Goal: Browse casually

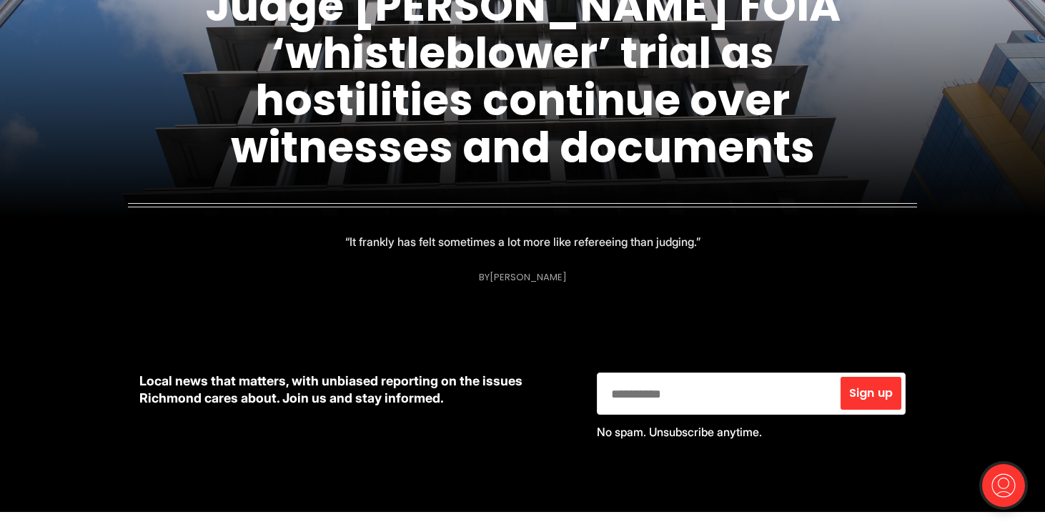
scroll to position [918, 0]
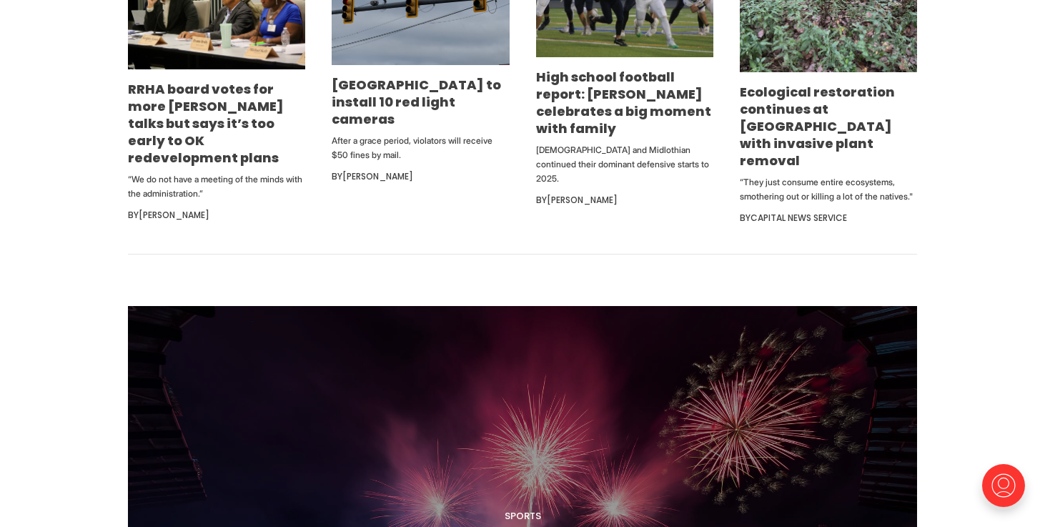
scroll to position [1056, 0]
